Goal: Understand process/instructions: Learn how to perform a task or action

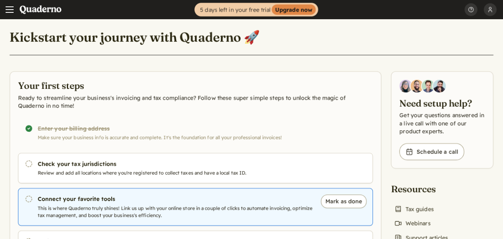
scroll to position [40, 0]
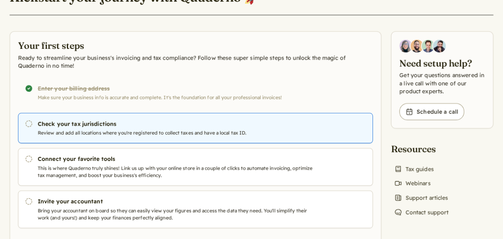
click at [46, 122] on h3 "Check your tax jurisdictions" at bounding box center [175, 124] width 275 height 8
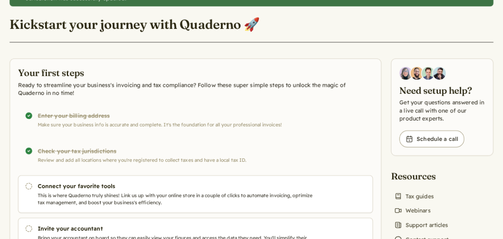
scroll to position [80, 0]
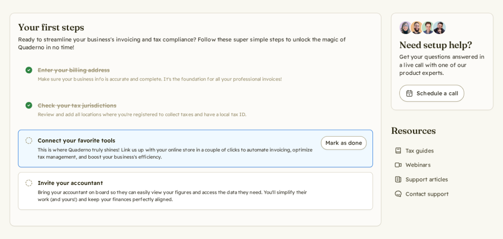
click at [85, 137] on h3 "Connect your favorite tools" at bounding box center [175, 141] width 275 height 8
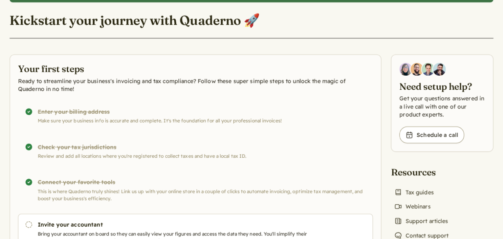
scroll to position [80, 0]
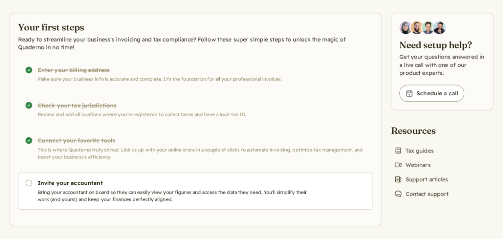
click at [59, 140] on div "Completed! Connect your favorite tools This is where Quaderno truly shines! Lin…" at bounding box center [195, 149] width 355 height 38
click at [58, 149] on div "Completed! Connect your favorite tools This is where Quaderno truly shines! Lin…" at bounding box center [195, 149] width 355 height 38
click at [59, 148] on div "Completed! Connect your favorite tools This is where Quaderno truly shines! Lin…" at bounding box center [195, 149] width 355 height 38
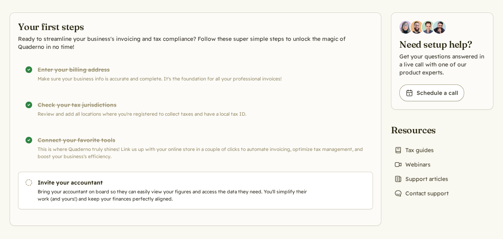
click at [44, 154] on div "Completed! Connect your favorite tools This is where Quaderno truly shines! Lin…" at bounding box center [195, 148] width 355 height 38
click at [231, 147] on div "Completed! Connect your favorite tools This is where Quaderno truly shines! Lin…" at bounding box center [195, 148] width 355 height 38
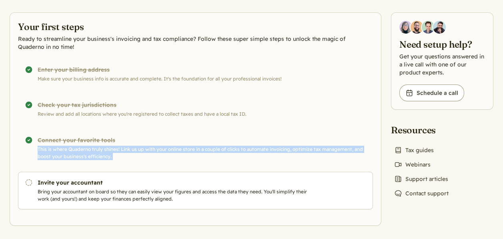
click at [231, 147] on div "Completed! Connect your favorite tools This is where Quaderno truly shines! Lin…" at bounding box center [195, 148] width 355 height 38
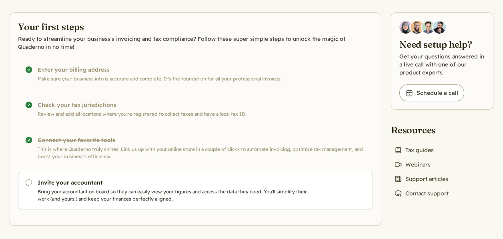
click at [75, 139] on div "Completed! Connect your favorite tools This is where Quaderno truly shines! Lin…" at bounding box center [195, 148] width 355 height 38
click at [28, 138] on div "Completed! Connect your favorite tools This is where Quaderno truly shines! Lin…" at bounding box center [195, 148] width 355 height 38
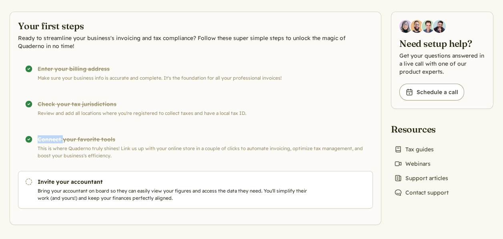
scroll to position [60, 0]
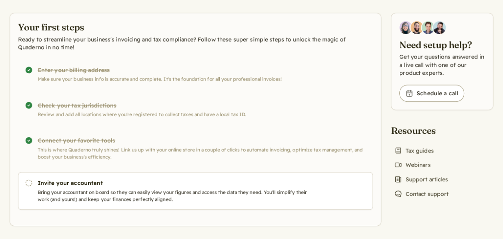
scroll to position [81, 0]
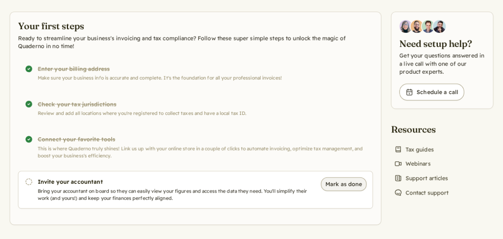
click at [353, 183] on button "Mark as done" at bounding box center [344, 184] width 46 height 14
